Goal: Complete application form: Complete application form

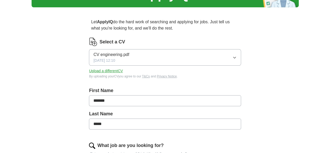
scroll to position [34, 0]
click at [123, 69] on button "Upload a different CV" at bounding box center [106, 70] width 34 height 5
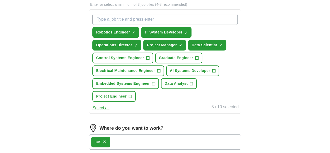
scroll to position [183, 0]
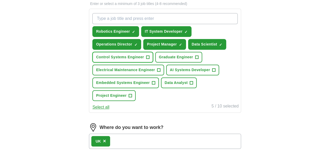
click at [149, 56] on span "+" at bounding box center [147, 57] width 3 height 4
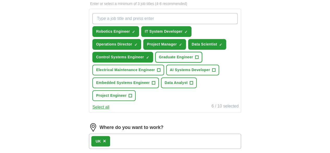
click at [195, 59] on span "+" at bounding box center [196, 57] width 3 height 4
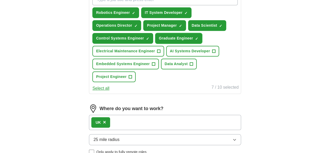
scroll to position [203, 0]
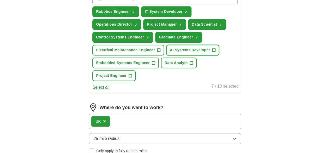
click at [212, 52] on span "+" at bounding box center [213, 50] width 3 height 4
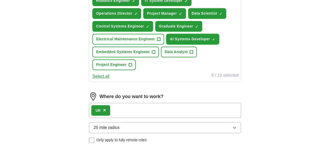
scroll to position [215, 0]
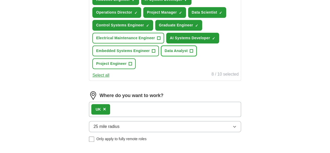
click at [193, 53] on span "+" at bounding box center [191, 51] width 3 height 4
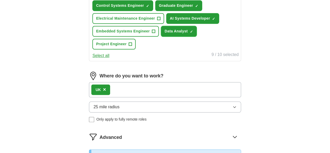
scroll to position [235, 0]
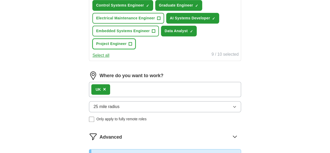
click at [136, 49] on button "Project Engineer +" at bounding box center [113, 43] width 43 height 11
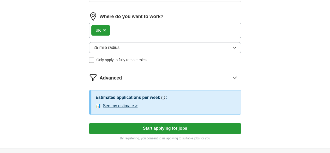
scroll to position [294, 0]
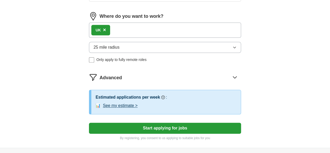
click at [138, 38] on div "UK ×" at bounding box center [165, 29] width 152 height 15
click at [137, 38] on div "UK ×" at bounding box center [165, 29] width 152 height 15
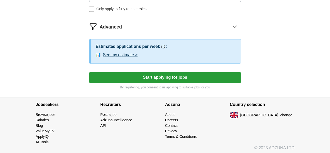
scroll to position [347, 0]
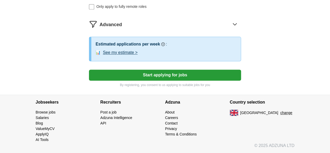
click at [138, 56] on button "See my estimate >" at bounding box center [120, 52] width 35 height 6
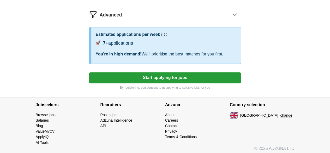
scroll to position [357, 0]
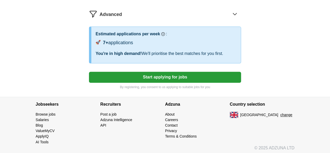
click at [133, 82] on button "Start applying for jobs" at bounding box center [165, 76] width 152 height 11
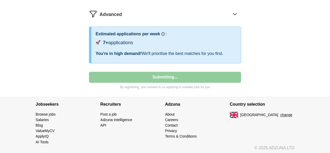
select select "**"
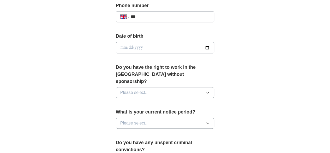
scroll to position [222, 0]
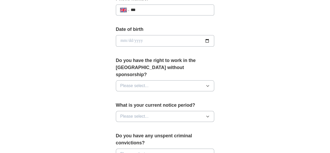
click at [137, 81] on button "Please select..." at bounding box center [165, 85] width 99 height 11
click at [129, 94] on div "Yes" at bounding box center [165, 97] width 90 height 6
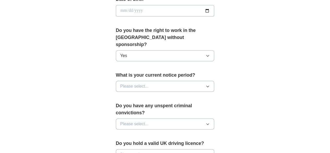
scroll to position [254, 0]
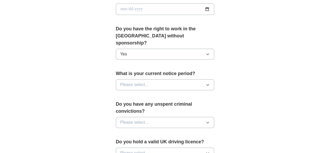
click at [135, 81] on span "Please select..." at bounding box center [134, 84] width 28 height 6
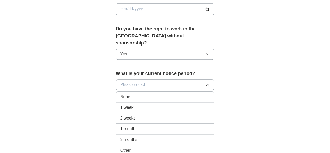
click at [126, 115] on div "2 weeks" at bounding box center [165, 118] width 90 height 6
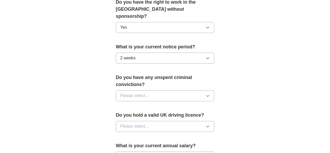
scroll to position [284, 0]
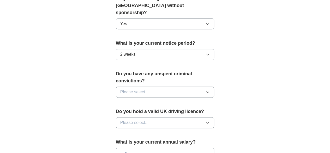
drag, startPoint x: 130, startPoint y: 46, endPoint x: 125, endPoint y: 49, distance: 6.1
click at [125, 49] on button "2 weeks" at bounding box center [165, 54] width 99 height 11
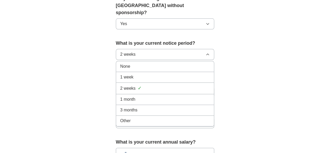
click at [125, 49] on button "2 weeks" at bounding box center [165, 54] width 99 height 11
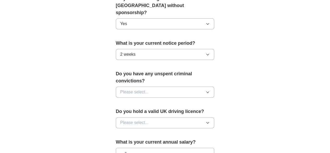
click at [125, 49] on button "2 weeks" at bounding box center [165, 54] width 99 height 11
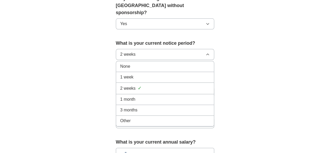
click at [121, 62] on li "None" at bounding box center [165, 66] width 98 height 11
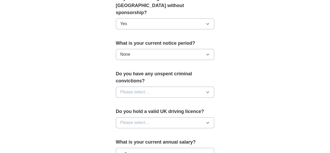
scroll to position [315, 0]
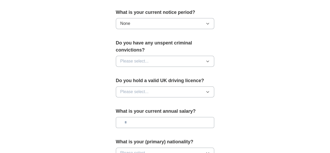
click at [128, 58] on span "Please select..." at bounding box center [134, 61] width 28 height 6
click at [125, 79] on li "No" at bounding box center [165, 84] width 98 height 11
click at [125, 88] on span "Please select..." at bounding box center [134, 91] width 28 height 6
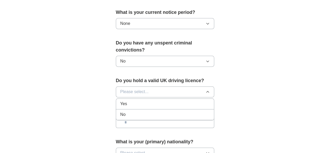
click at [121, 98] on li "Yes" at bounding box center [165, 103] width 98 height 11
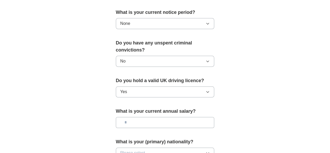
click at [127, 117] on input "text" at bounding box center [165, 122] width 99 height 11
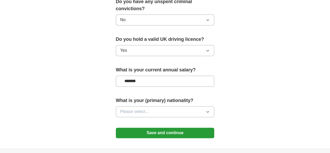
scroll to position [358, 0]
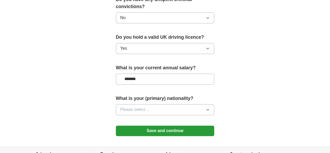
click at [122, 106] on span "Please select..." at bounding box center [134, 109] width 28 height 6
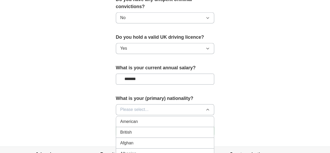
click at [120, 129] on span "British" at bounding box center [125, 132] width 11 height 6
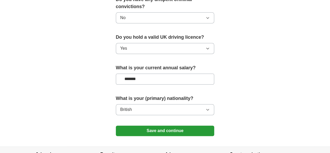
click at [118, 73] on input "*******" at bounding box center [165, 78] width 99 height 11
type input "*******"
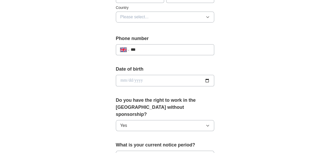
scroll to position [182, 0]
click at [116, 79] on input "date" at bounding box center [165, 80] width 99 height 11
click at [98, 79] on div "**********" at bounding box center [165, 92] width 134 height 459
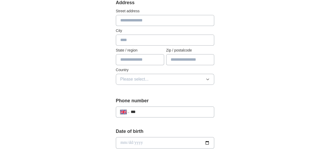
scroll to position [120, 0]
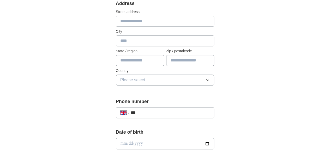
click at [140, 80] on button "Please select..." at bounding box center [165, 79] width 99 height 11
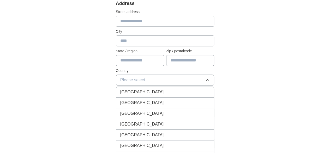
click at [138, 91] on div "[GEOGRAPHIC_DATA]" at bounding box center [165, 92] width 90 height 6
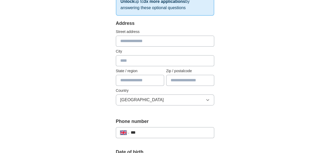
scroll to position [110, 0]
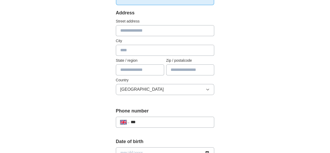
click at [184, 70] on input "text" at bounding box center [190, 69] width 48 height 11
click at [178, 69] on input "*******" at bounding box center [190, 69] width 48 height 11
type input "*******"
click at [256, 87] on div "**********" at bounding box center [165, 150] width 267 height 488
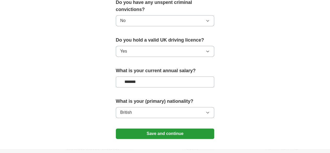
scroll to position [375, 0]
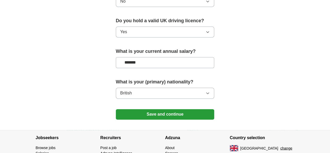
click at [188, 109] on button "Save and continue" at bounding box center [165, 114] width 99 height 10
